Goal: Find contact information: Find contact information

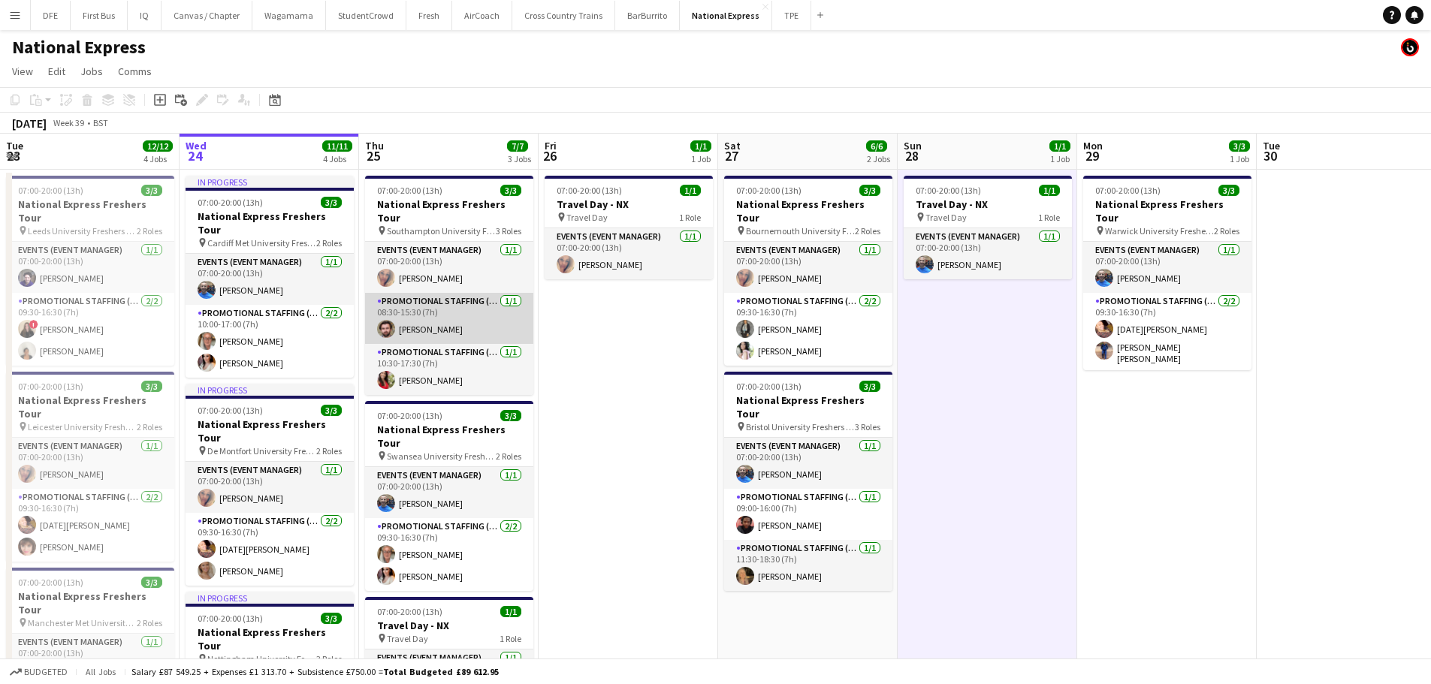
click at [454, 320] on app-card-role "Promotional Staffing (Brand Ambassadors) [DATE] 08:30-15:30 (7h) [PERSON_NAME]" at bounding box center [449, 318] width 168 height 51
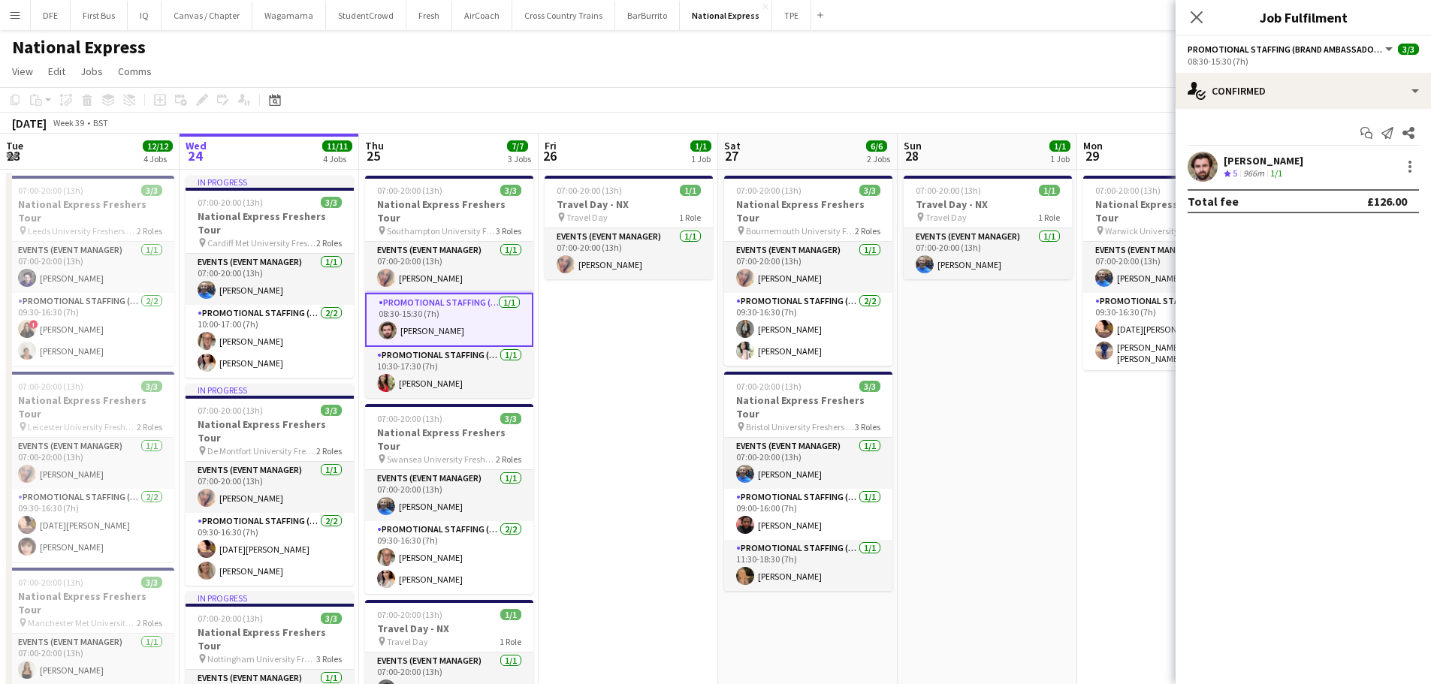
click at [1270, 155] on div "[PERSON_NAME]" at bounding box center [1263, 161] width 80 height 14
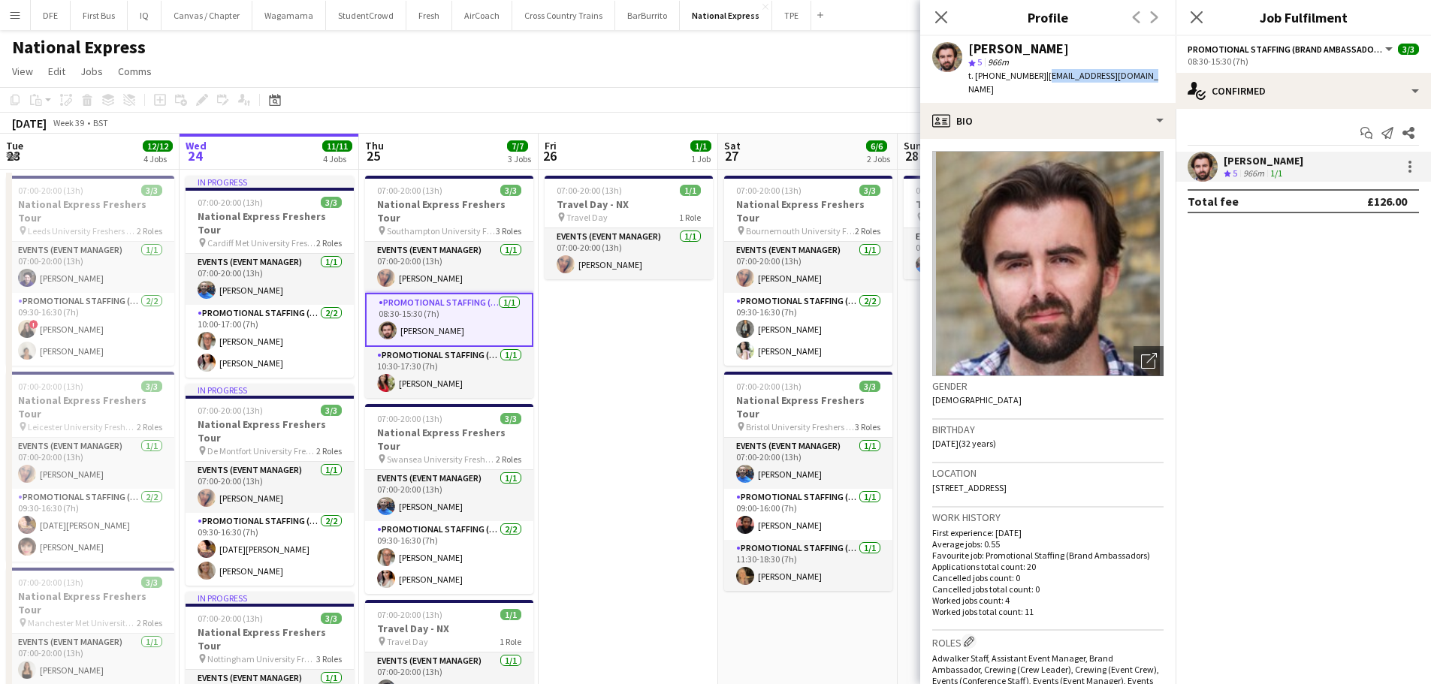
drag, startPoint x: 1139, startPoint y: 73, endPoint x: 1040, endPoint y: 76, distance: 98.4
click at [1040, 76] on div "[PERSON_NAME] star 5 966m t. [PHONE_NUMBER] | [EMAIL_ADDRESS][DOMAIN_NAME]" at bounding box center [1047, 69] width 255 height 67
click at [1017, 77] on span "t. [PHONE_NUMBER]" at bounding box center [1007, 75] width 78 height 11
click at [1032, 76] on span "t. [PHONE_NUMBER]" at bounding box center [1007, 75] width 78 height 11
drag, startPoint x: 1074, startPoint y: 53, endPoint x: 968, endPoint y: 48, distance: 106.0
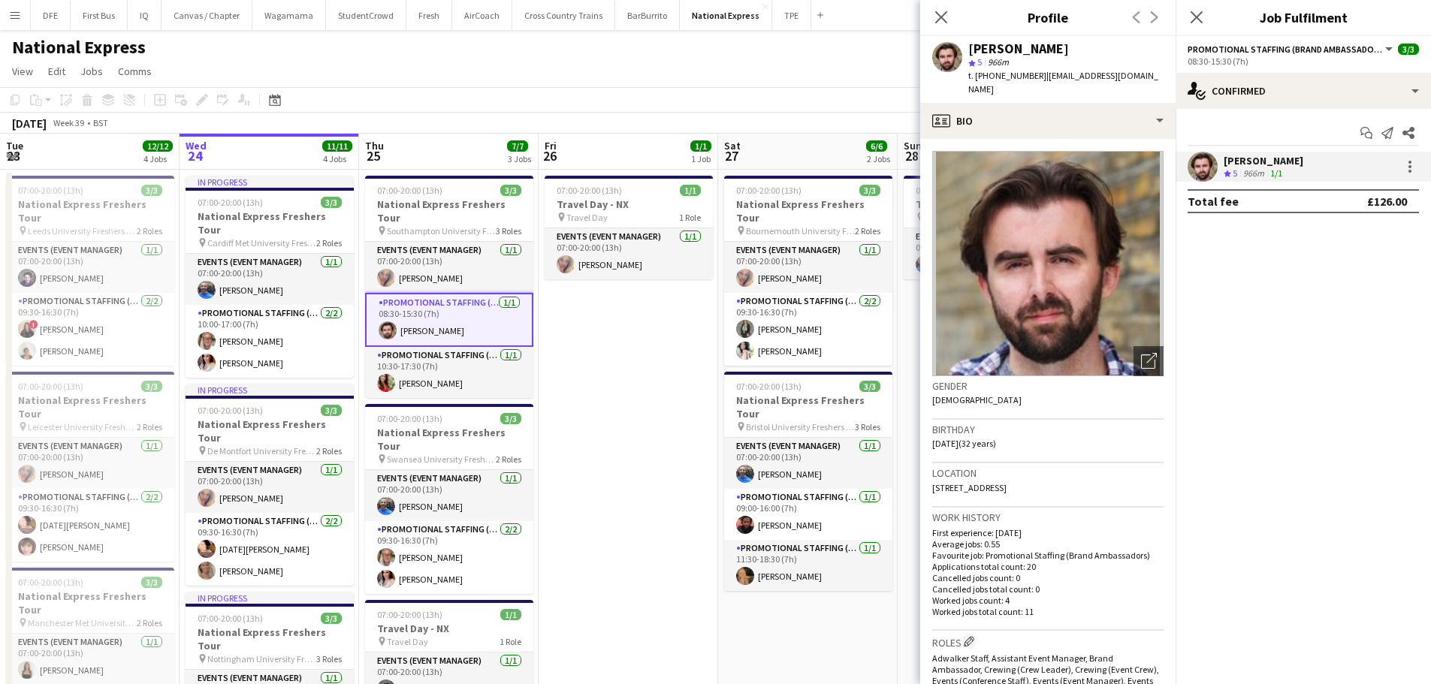
click at [968, 48] on div "[PERSON_NAME]" at bounding box center [1065, 49] width 195 height 14
copy div "[PERSON_NAME]"
drag, startPoint x: 1133, startPoint y: 75, endPoint x: 1041, endPoint y: 77, distance: 92.4
click at [1041, 77] on app-profile-header "[PERSON_NAME] star 5 966m t. [PHONE_NUMBER] | [EMAIL_ADDRESS][DOMAIN_NAME]" at bounding box center [1047, 69] width 255 height 67
copy span "[EMAIL_ADDRESS][DOMAIN_NAME]"
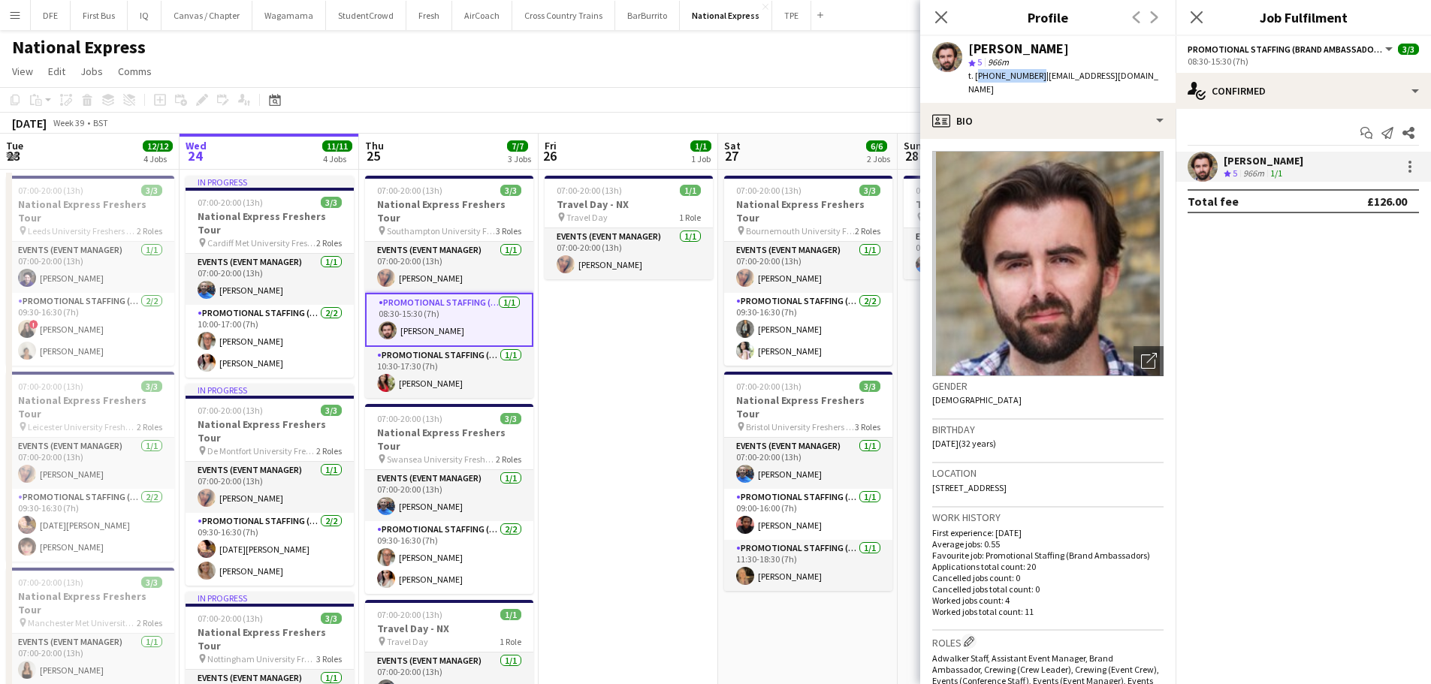
drag, startPoint x: 1034, startPoint y: 74, endPoint x: 976, endPoint y: 83, distance: 59.4
click at [976, 83] on div "[PERSON_NAME] star 5 966m t. [PHONE_NUMBER] | [EMAIL_ADDRESS][DOMAIN_NAME]" at bounding box center [1047, 69] width 255 height 67
copy span "[PHONE_NUMBER]"
click at [426, 302] on app-card-role "Promotional Staffing (Brand Ambassadors) [DATE] 08:30-15:30 (7h) [PERSON_NAME]" at bounding box center [449, 320] width 168 height 54
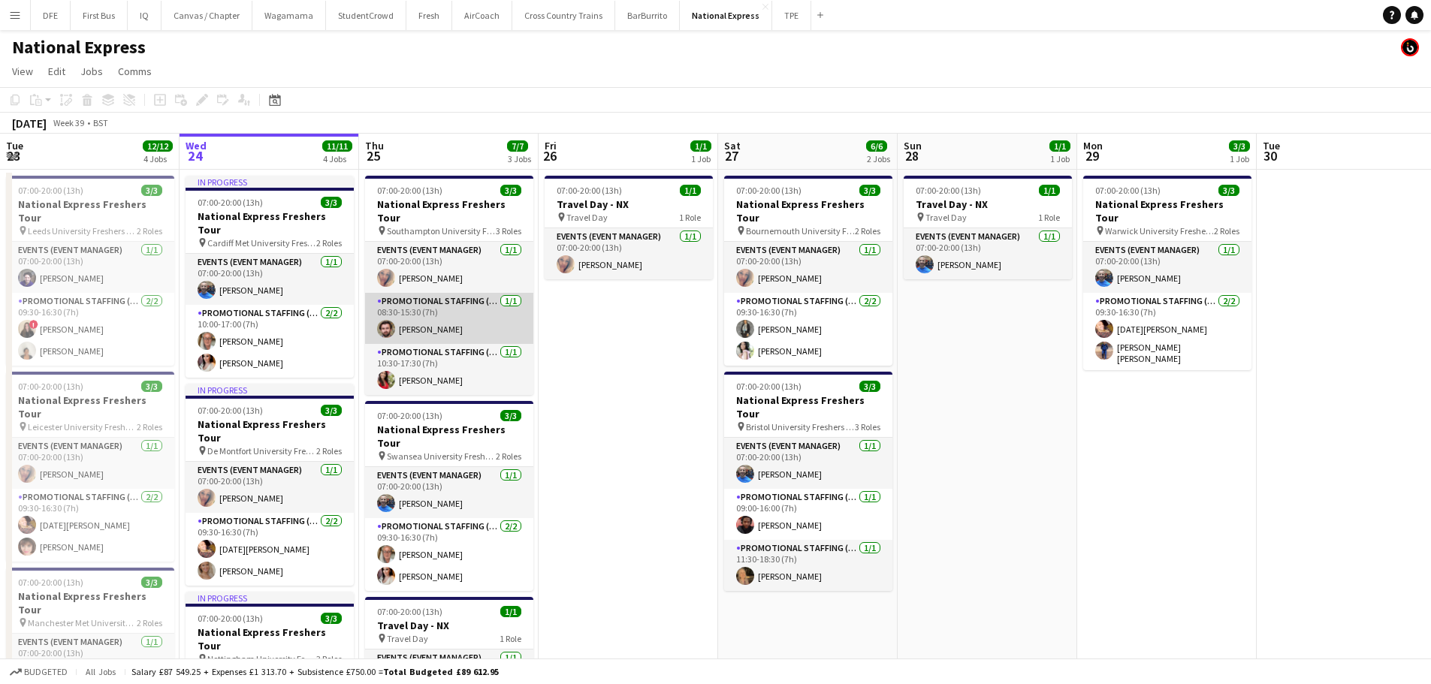
click at [436, 311] on app-card-role "Promotional Staffing (Brand Ambassadors) [DATE] 08:30-15:30 (7h) [PERSON_NAME]" at bounding box center [449, 318] width 168 height 51
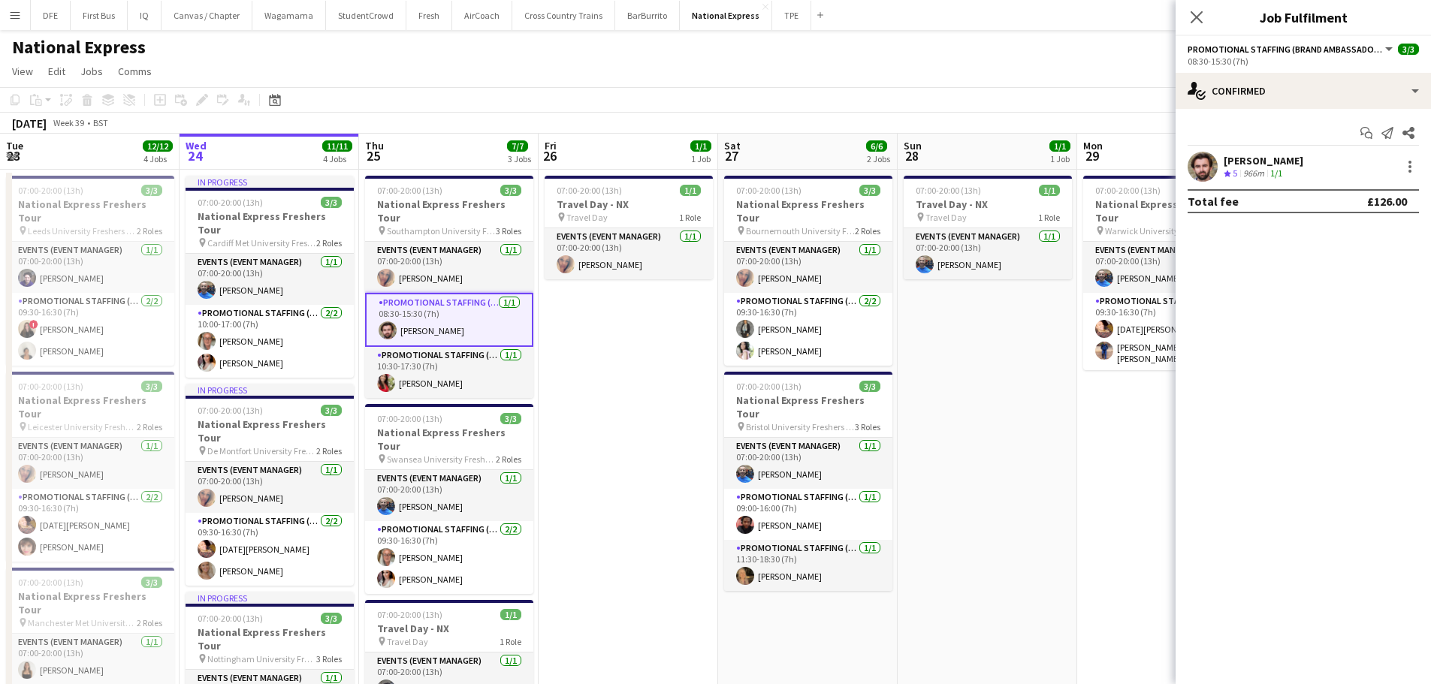
click at [1278, 162] on div "[PERSON_NAME]" at bounding box center [1263, 161] width 80 height 14
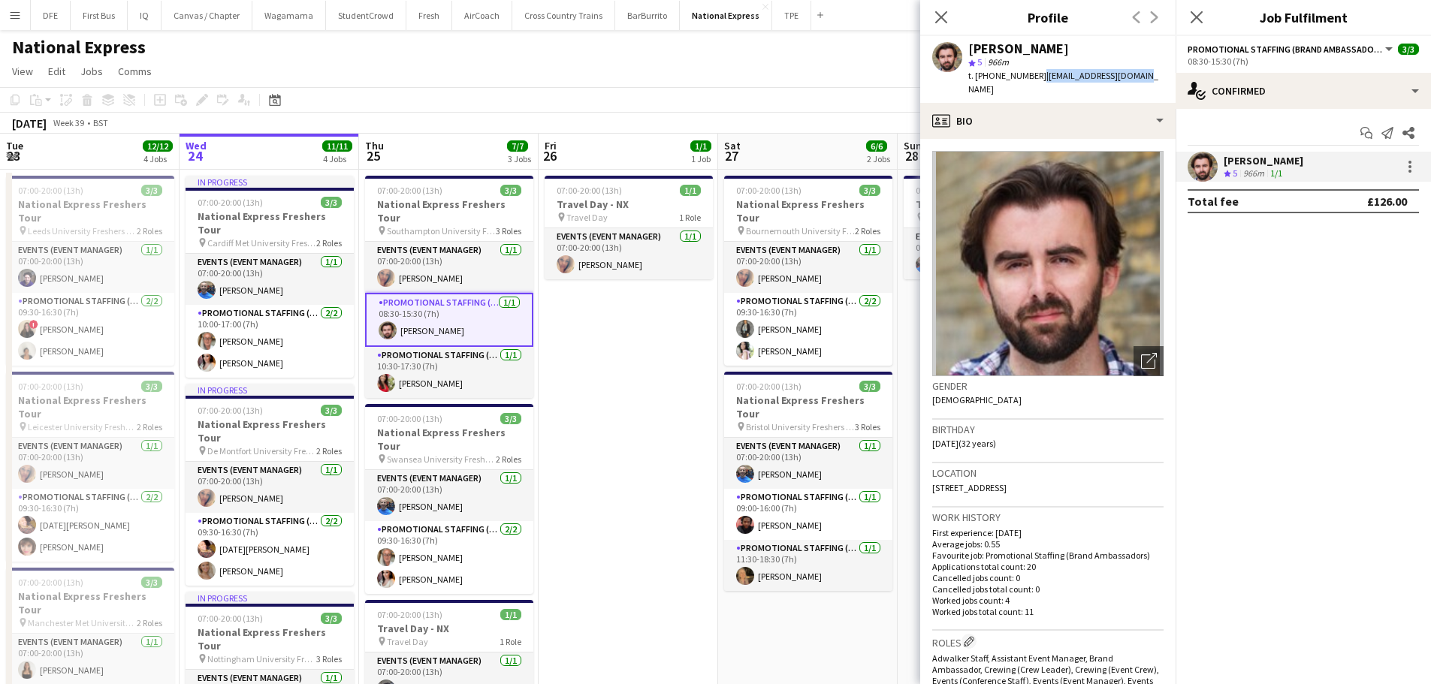
drag, startPoint x: 1127, startPoint y: 76, endPoint x: 1041, endPoint y: 79, distance: 85.7
click at [1033, 77] on div "t. [PHONE_NUMBER] | [EMAIL_ADDRESS][DOMAIN_NAME]" at bounding box center [1065, 82] width 195 height 27
click at [1145, 84] on app-profile-header "[PERSON_NAME] star 5 966m t. [PHONE_NUMBER] | [EMAIL_ADDRESS][DOMAIN_NAME]" at bounding box center [1047, 69] width 255 height 67
drag, startPoint x: 1145, startPoint y: 76, endPoint x: 1041, endPoint y: 77, distance: 103.7
click at [1041, 77] on app-profile-header "[PERSON_NAME] star 5 966m t. [PHONE_NUMBER] | [EMAIL_ADDRESS][DOMAIN_NAME]" at bounding box center [1047, 69] width 255 height 67
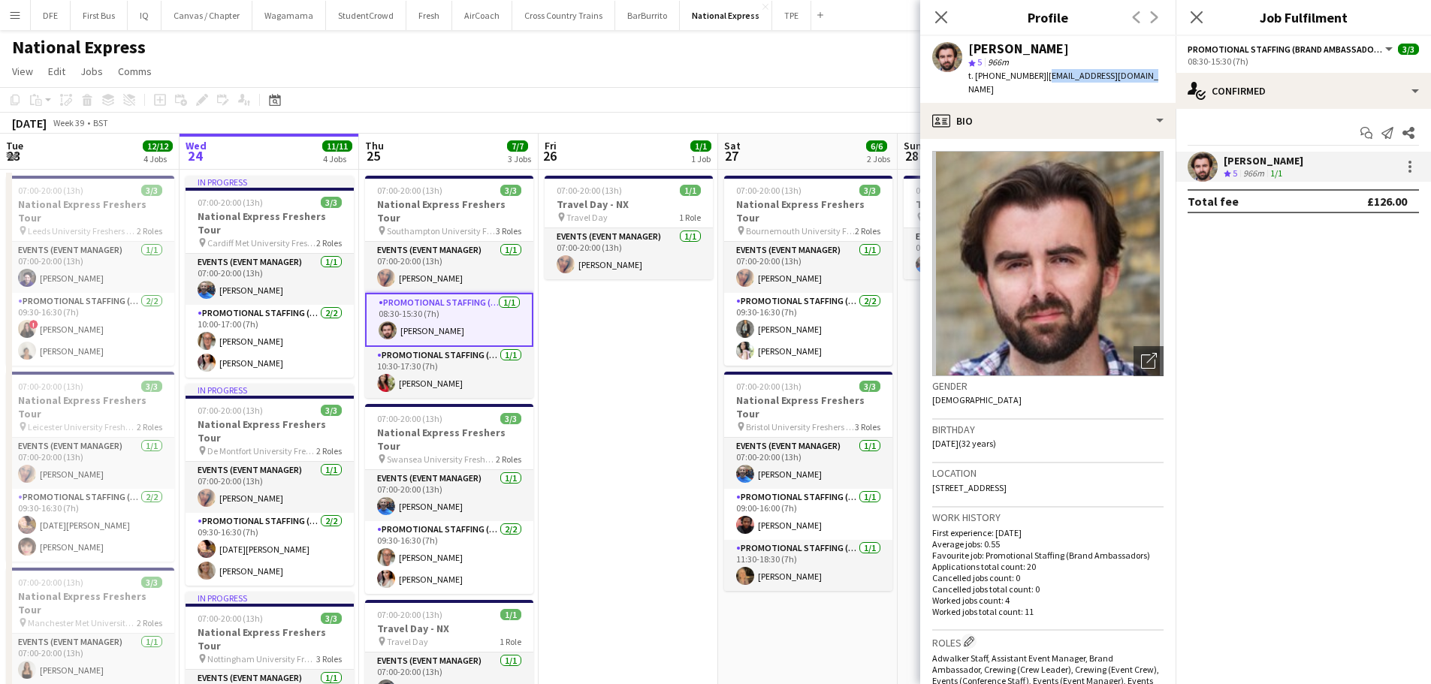
copy span "[EMAIL_ADDRESS][DOMAIN_NAME]"
click at [645, 481] on app-date-cell "07:00-20:00 (13h) 1/1 Travel Day - NX pin Travel Day 1 Role Events (Event Manag…" at bounding box center [629, 602] width 180 height 864
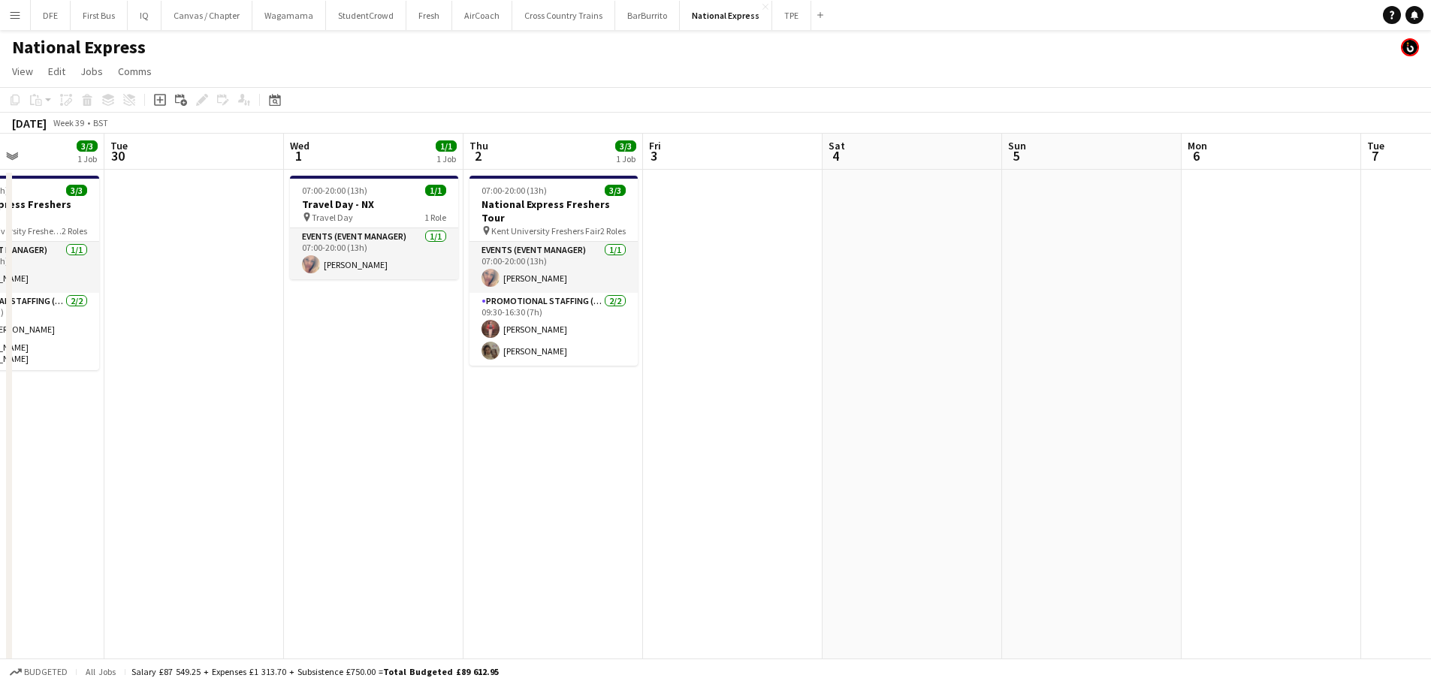
scroll to position [0, 505]
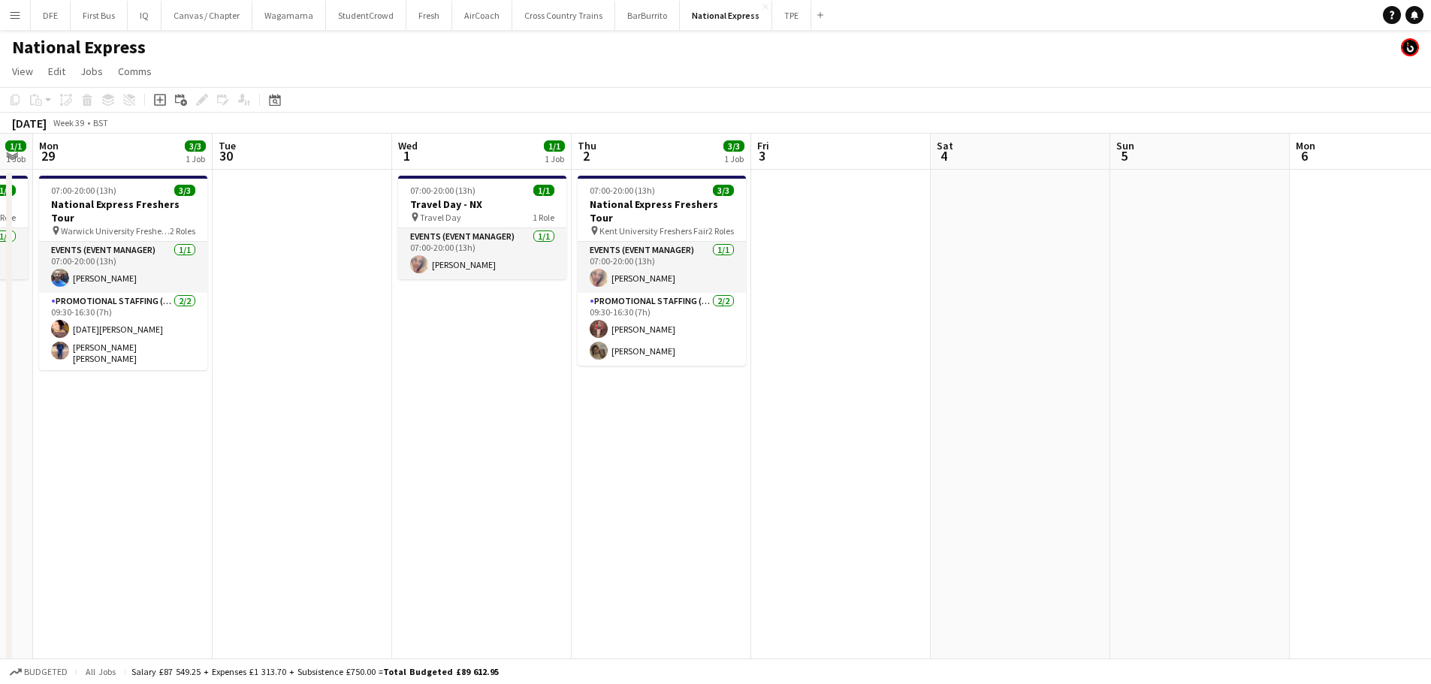
drag, startPoint x: 1229, startPoint y: 578, endPoint x: 186, endPoint y: 601, distance: 1044.2
click at [186, 601] on app-calendar-viewport "Fri 26 1/1 1 Job Sat 27 6/6 2 Jobs Sun 28 1/1 1 Job Mon 29 3/3 1 Job Tue 30 Wed…" at bounding box center [715, 584] width 1431 height 901
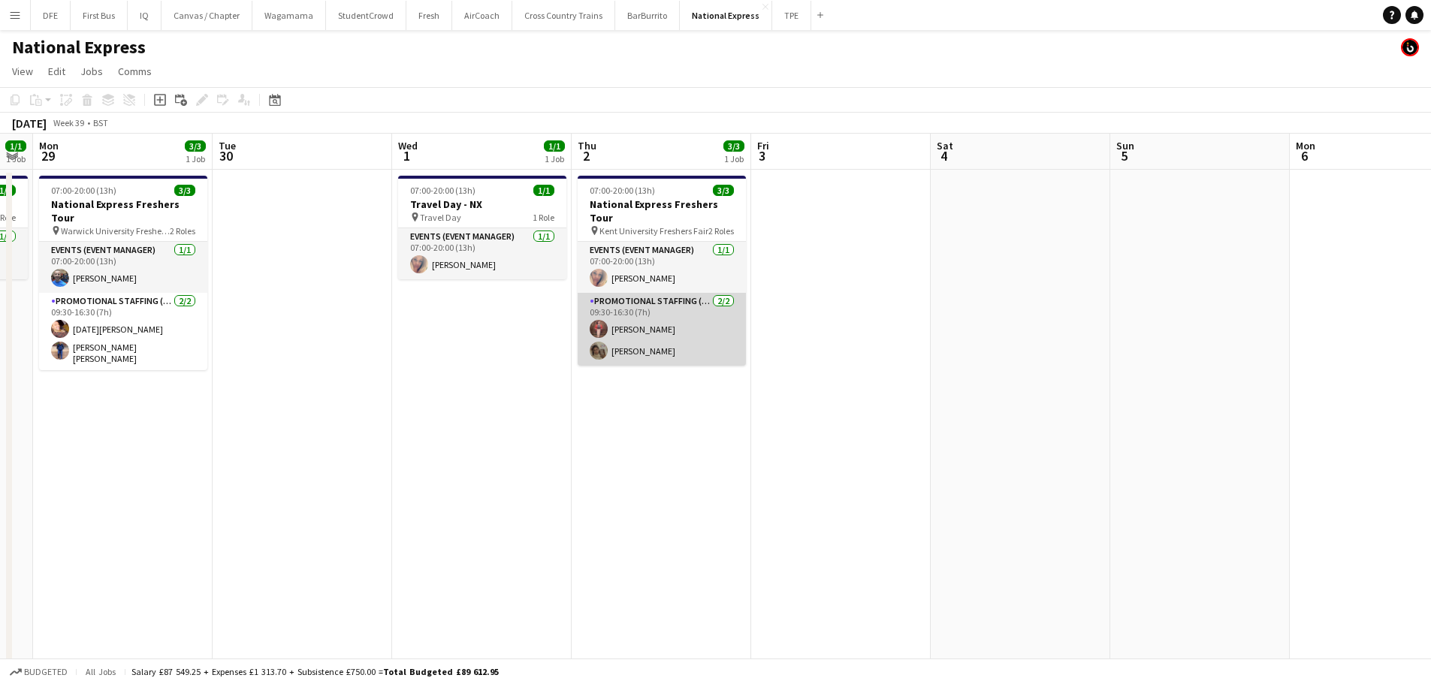
click at [631, 336] on app-card-role "Promotional Staffing (Brand Ambassadors) [DATE] 09:30-16:30 (7h) [PERSON_NAME] …" at bounding box center [662, 329] width 168 height 73
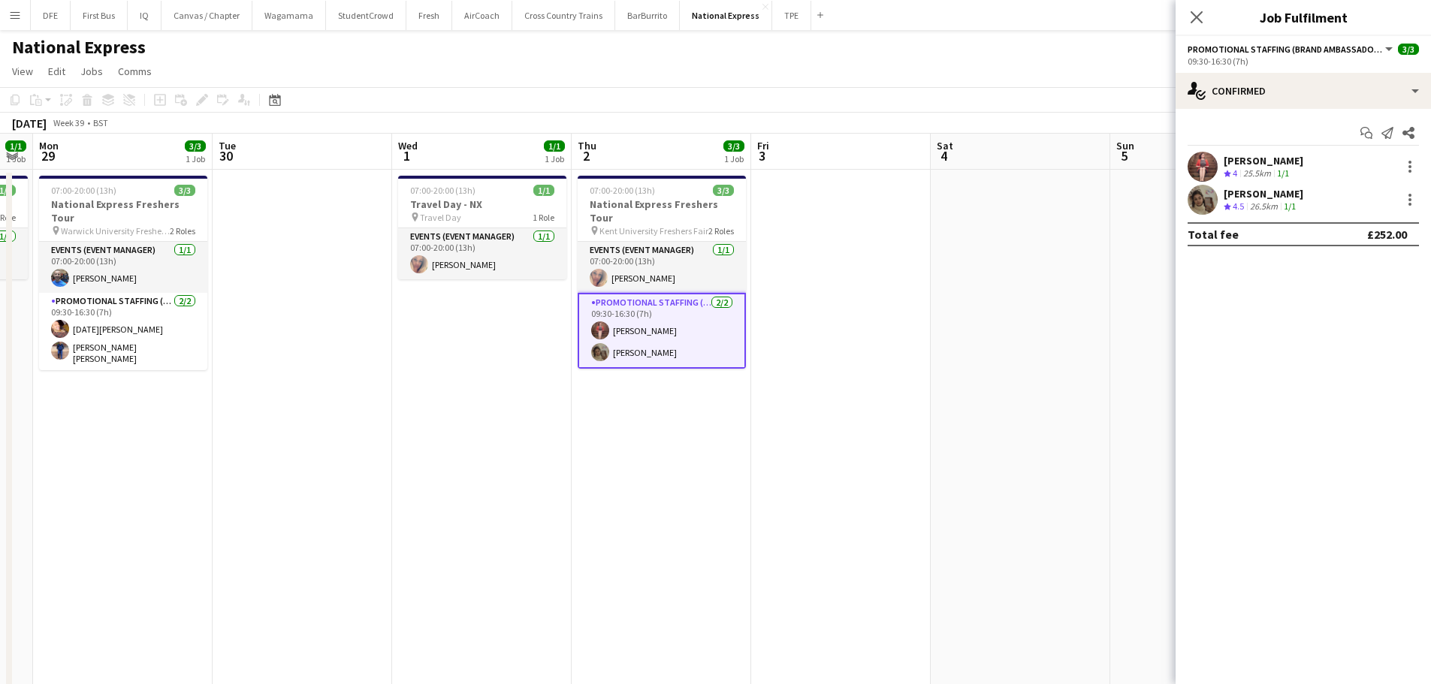
click at [1262, 165] on div "[PERSON_NAME]" at bounding box center [1263, 161] width 80 height 14
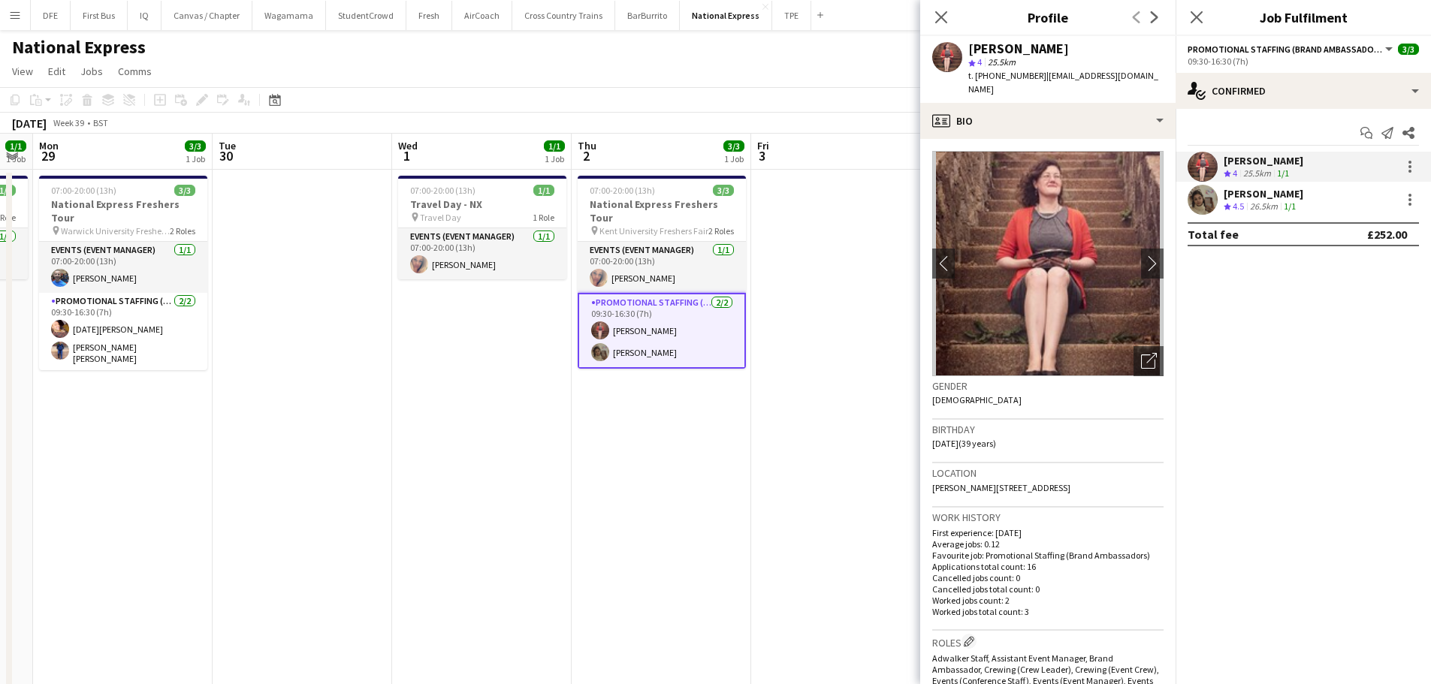
drag, startPoint x: 1142, startPoint y: 78, endPoint x: 1038, endPoint y: 83, distance: 103.8
click at [1038, 83] on div "[PERSON_NAME] star 4 25.5km t. [PHONE_NUMBER] | [EMAIL_ADDRESS][DOMAIN_NAME]" at bounding box center [1047, 69] width 255 height 67
drag, startPoint x: 1148, startPoint y: 77, endPoint x: 1040, endPoint y: 77, distance: 108.2
click at [1040, 77] on div "[PERSON_NAME] star 4 25.5km t. [PHONE_NUMBER] | [EMAIL_ADDRESS][DOMAIN_NAME]" at bounding box center [1047, 69] width 255 height 67
copy span "[EMAIL_ADDRESS][DOMAIN_NAME]"
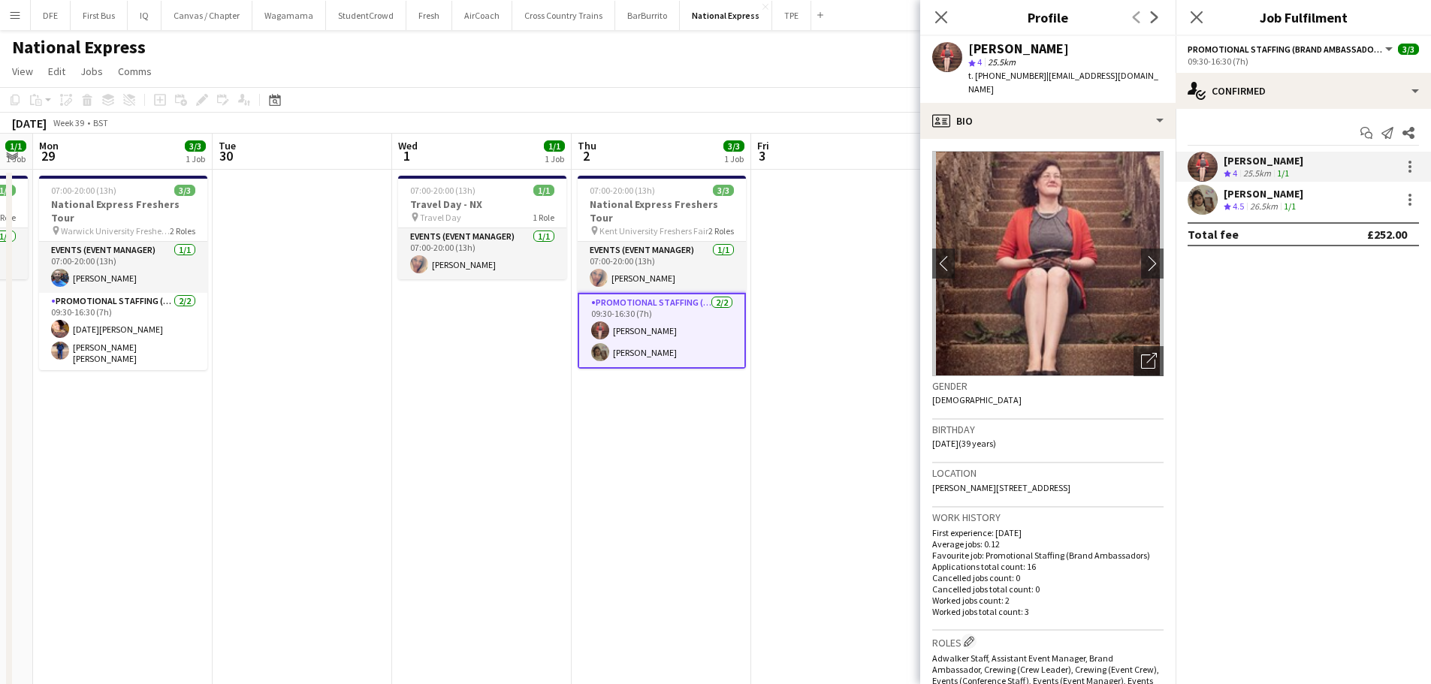
click at [1289, 190] on div "[PERSON_NAME]" at bounding box center [1263, 194] width 80 height 14
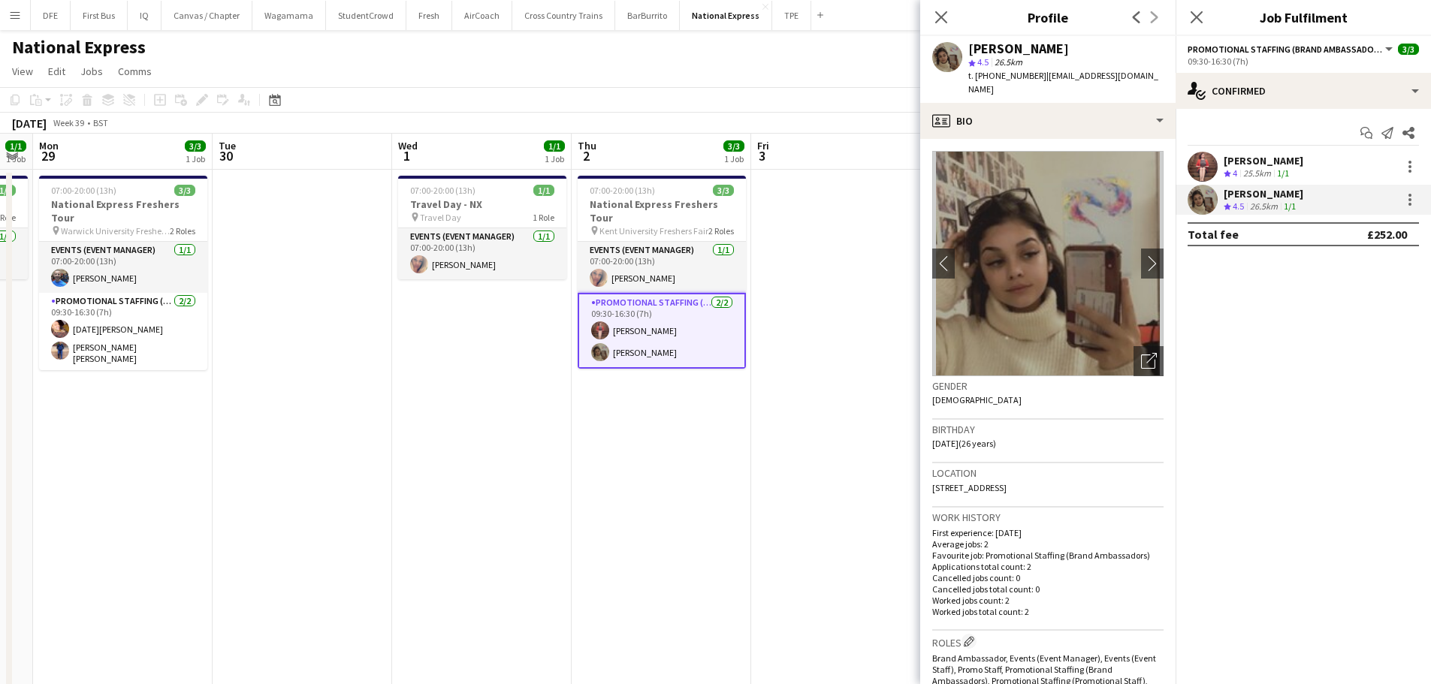
drag, startPoint x: 1039, startPoint y: 74, endPoint x: 1041, endPoint y: 85, distance: 11.5
click at [1041, 85] on div "t. [PHONE_NUMBER] | [EMAIL_ADDRESS][DOMAIN_NAME]" at bounding box center [1065, 82] width 195 height 27
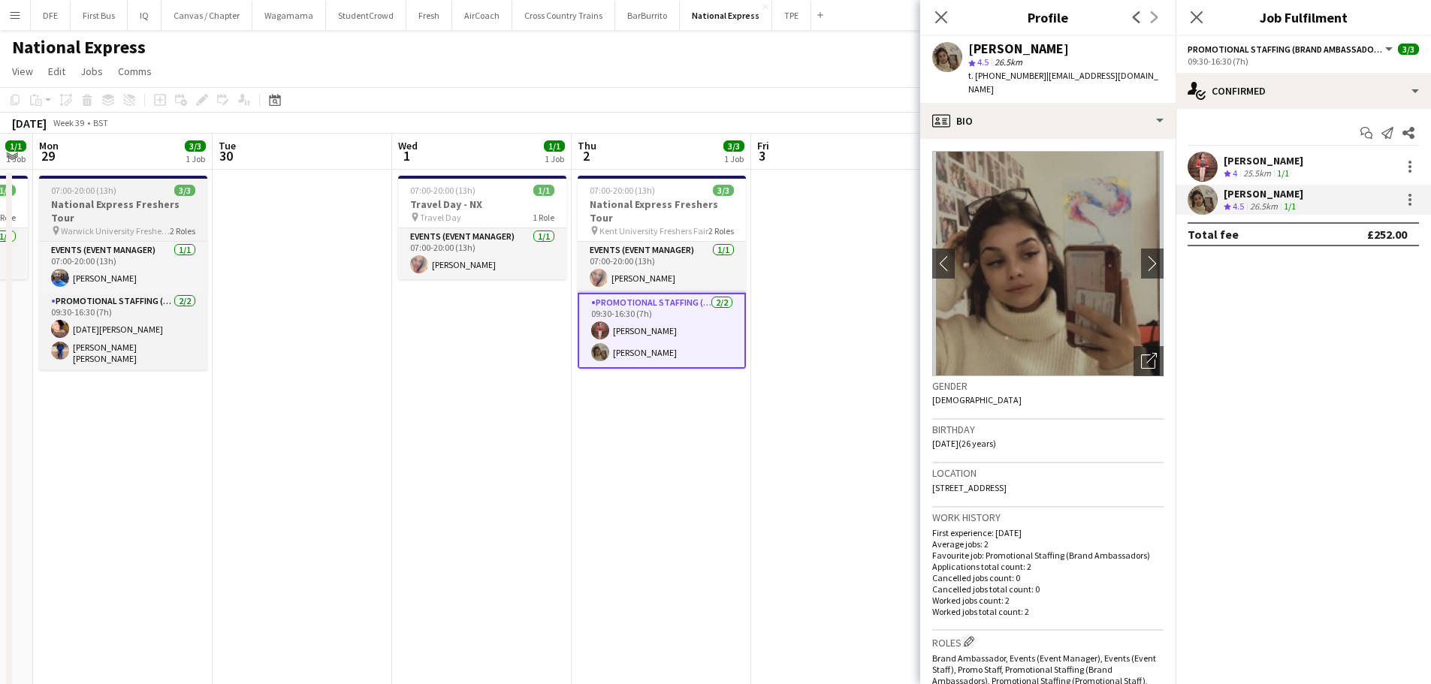
copy span "[EMAIL_ADDRESS][DOMAIN_NAME]"
